Goal: Obtain resource: Download file/media

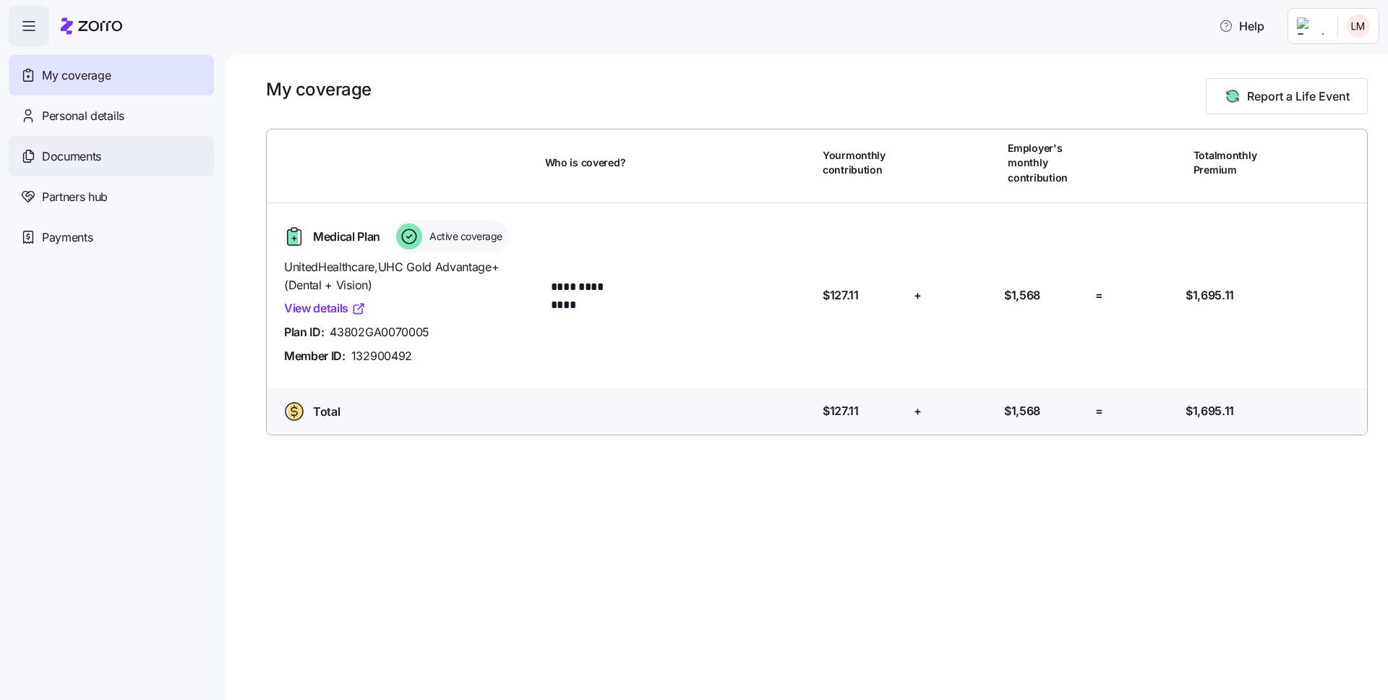
click at [74, 145] on div "Documents" at bounding box center [111, 156] width 205 height 40
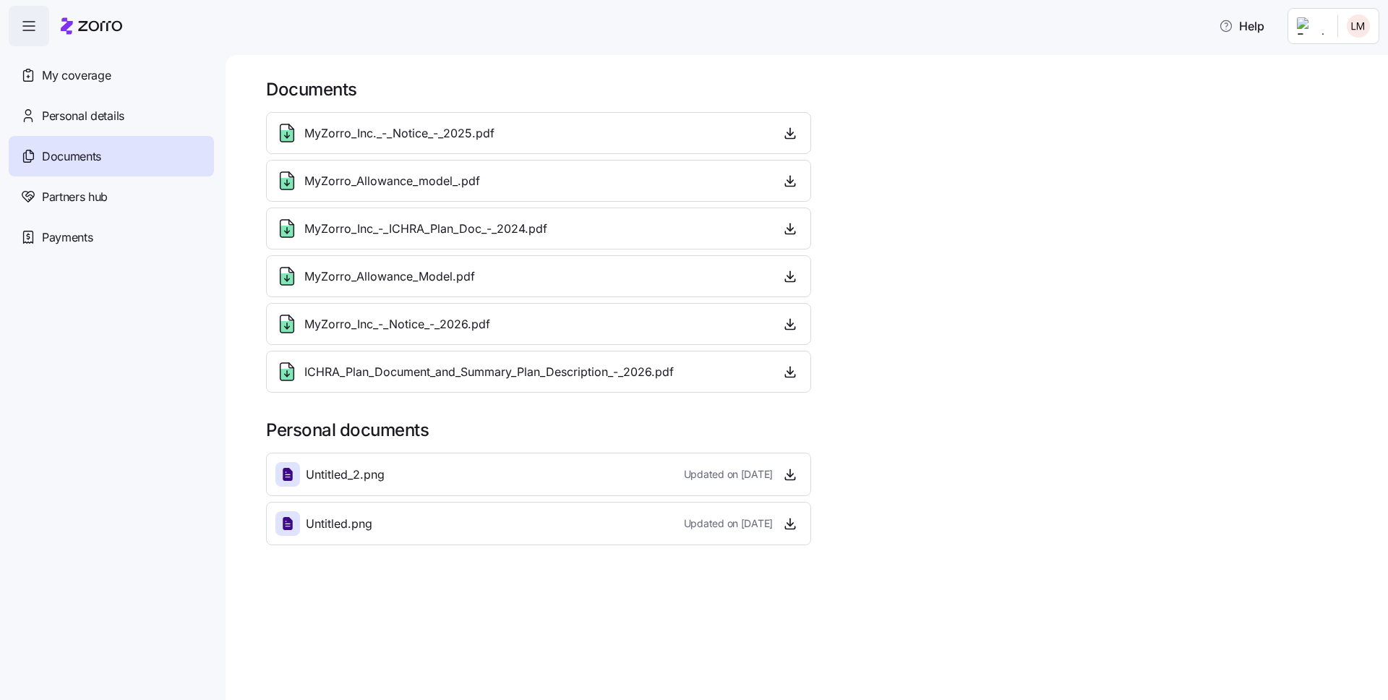
click at [429, 272] on span "MyZorro_Allowance_Model.pdf" at bounding box center [389, 277] width 171 height 18
click at [790, 278] on icon "button" at bounding box center [790, 276] width 6 height 3
click at [1234, 27] on icon "button" at bounding box center [1226, 26] width 14 height 14
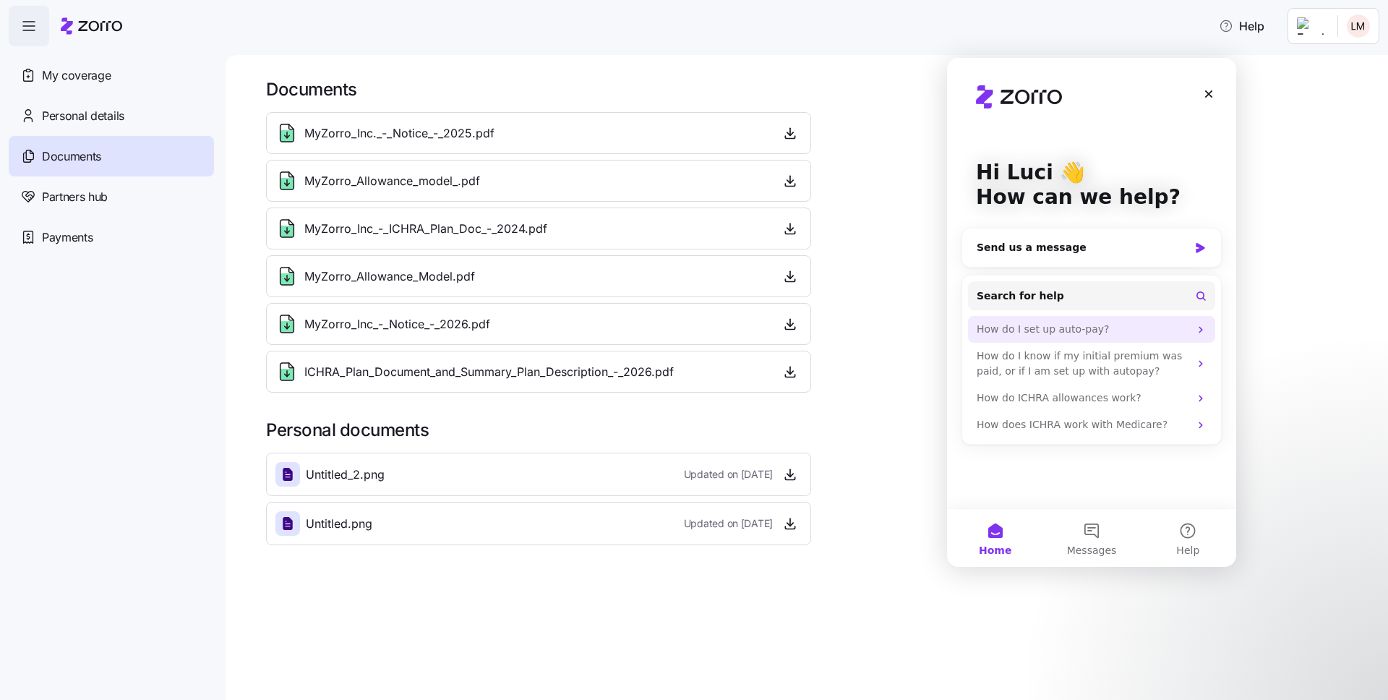
click at [1046, 329] on div "How do I set up auto-pay?" at bounding box center [1083, 329] width 213 height 15
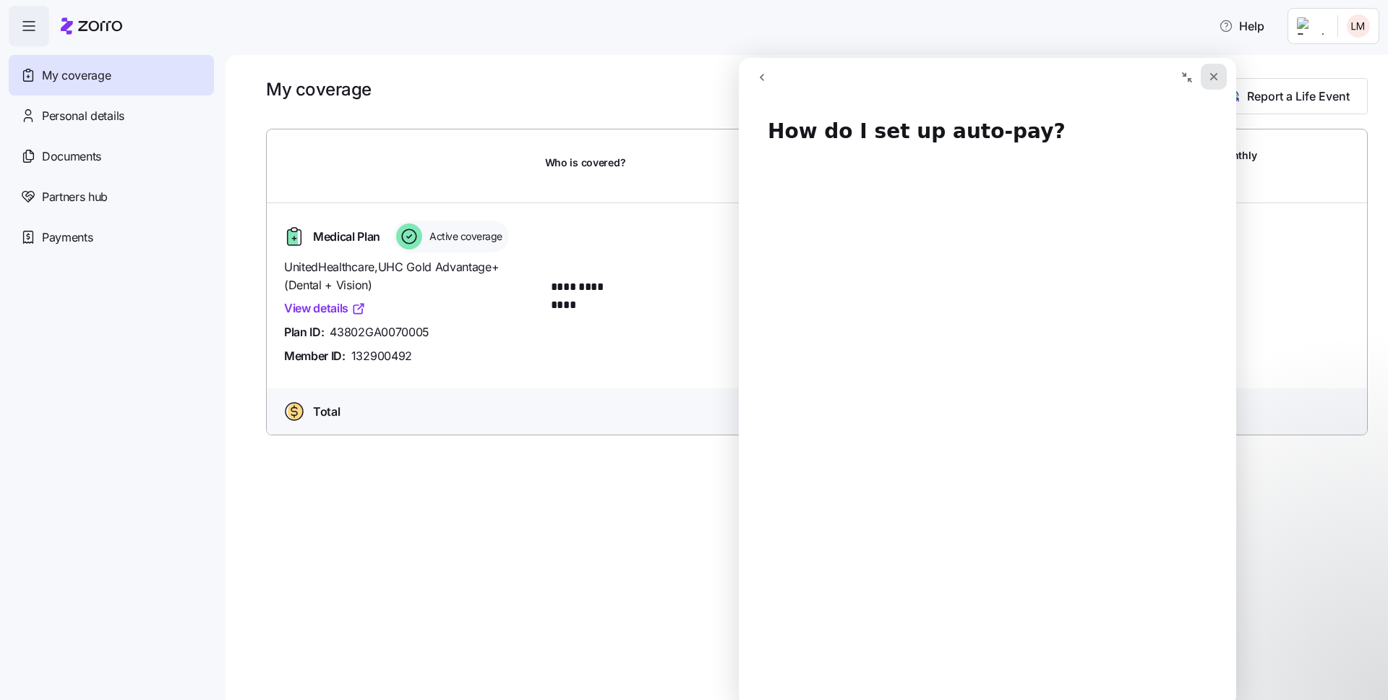
click at [1215, 78] on icon "Close" at bounding box center [1214, 77] width 12 height 12
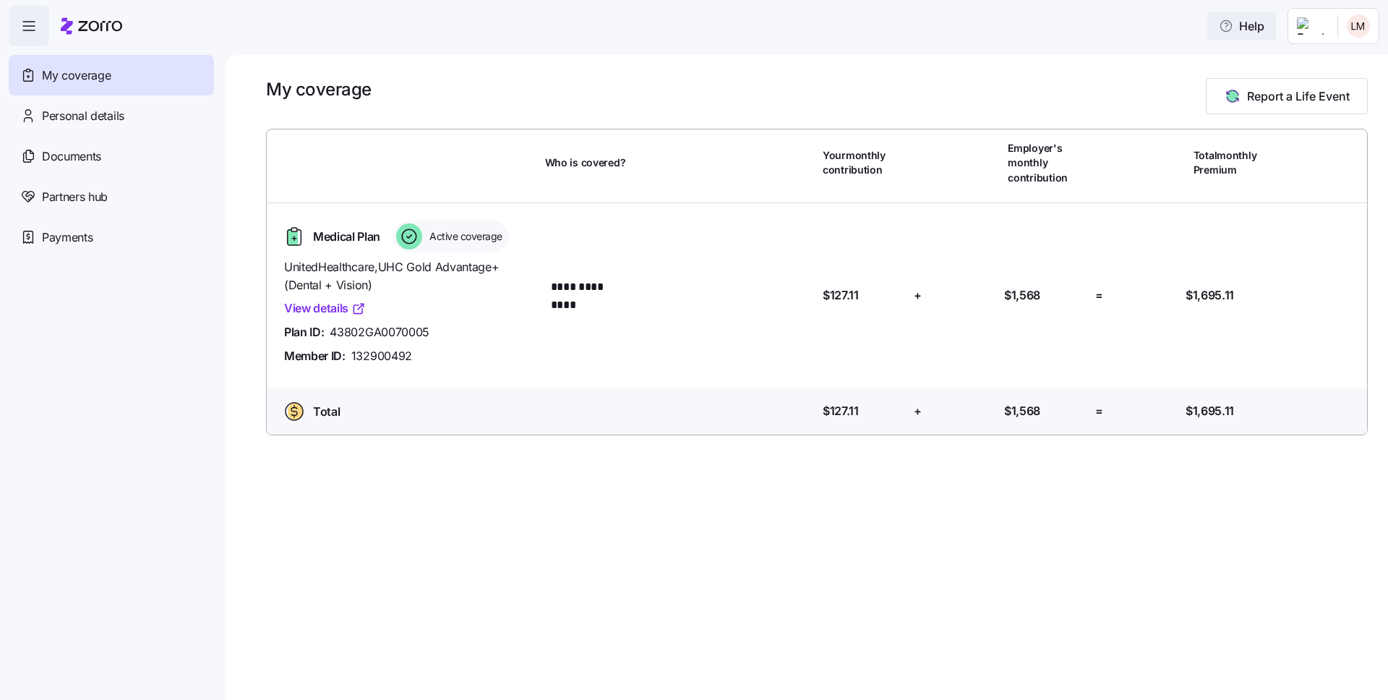
click at [1262, 30] on span "Help" at bounding box center [1242, 25] width 46 height 17
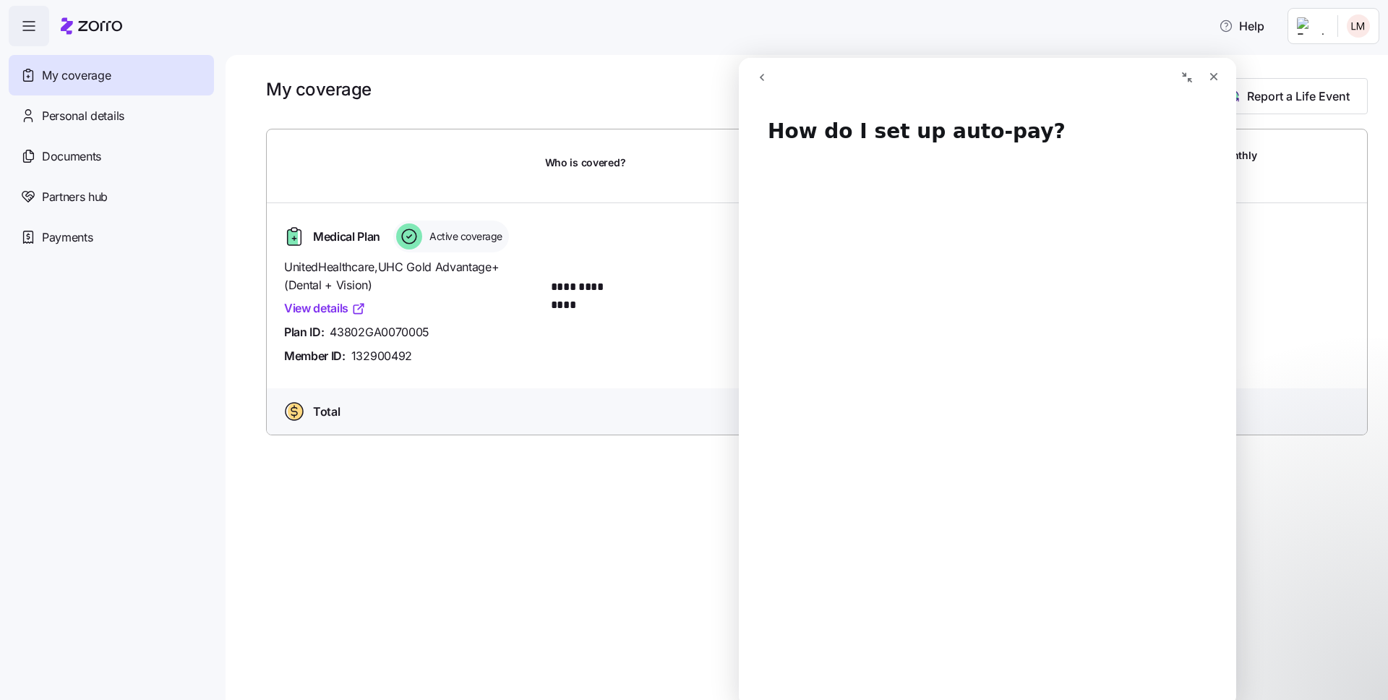
click at [761, 73] on icon "go back" at bounding box center [762, 78] width 12 height 12
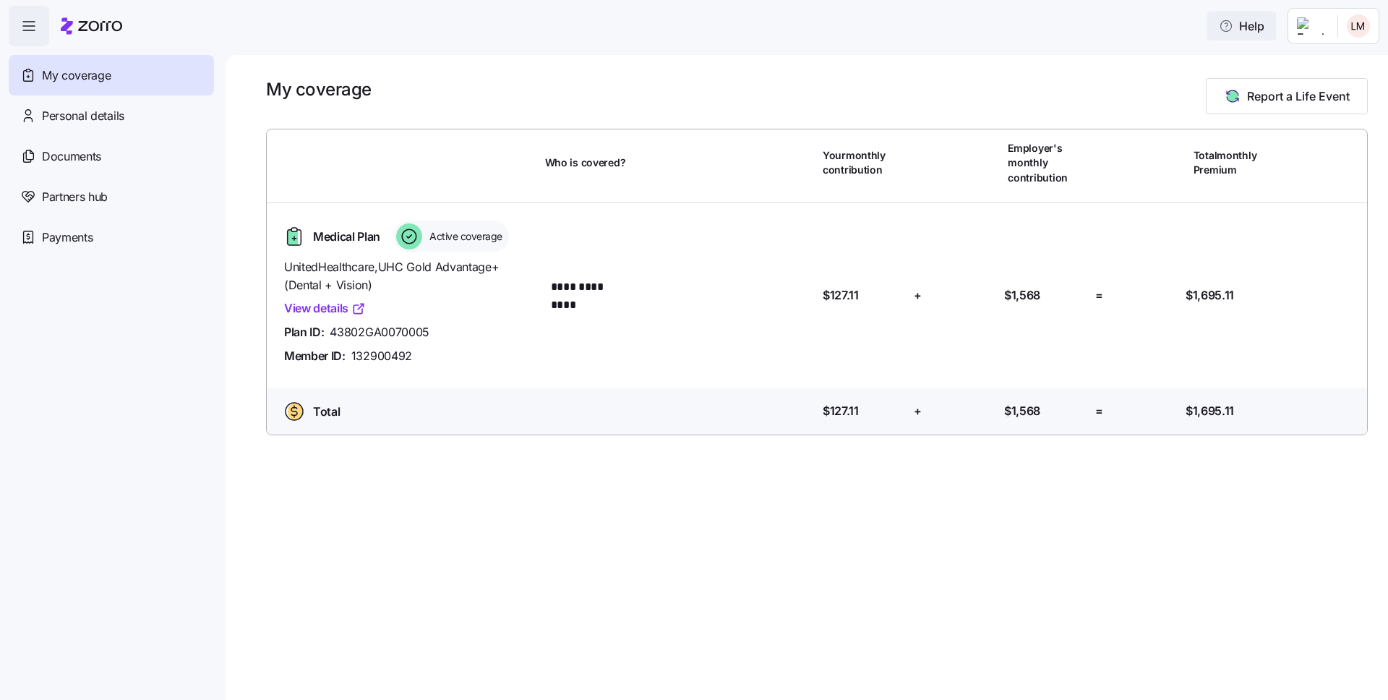
click at [1234, 32] on icon "button" at bounding box center [1226, 26] width 14 height 14
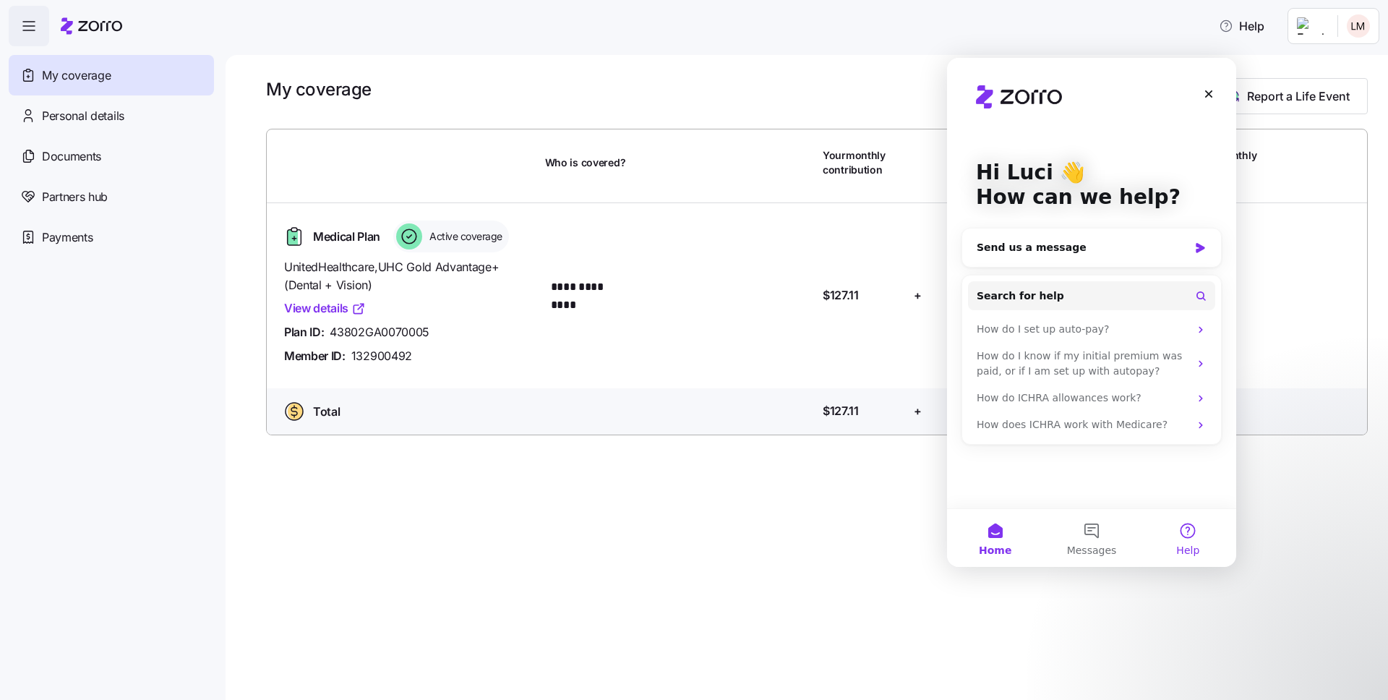
click at [1188, 535] on button "Help" at bounding box center [1188, 538] width 96 height 58
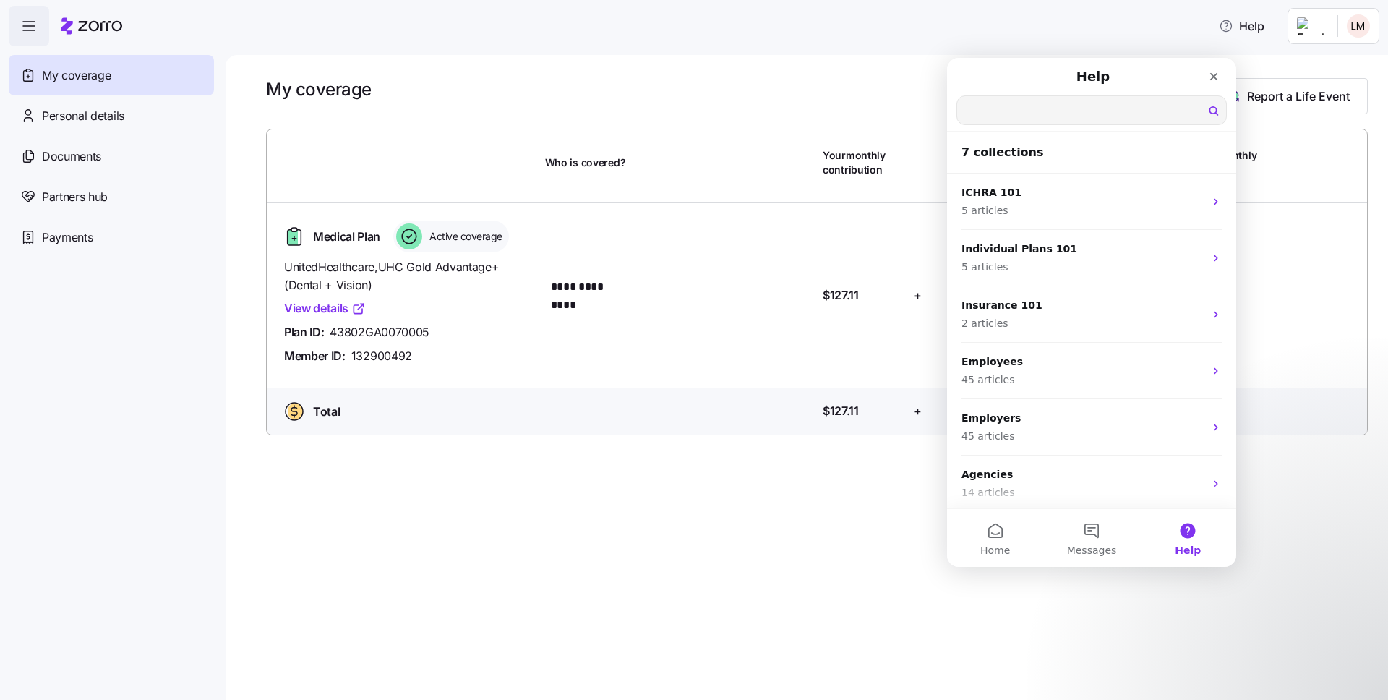
click at [1024, 115] on input "Search for help" at bounding box center [1091, 110] width 269 height 28
type input "selecting a plan"
